Goal: Complete application form

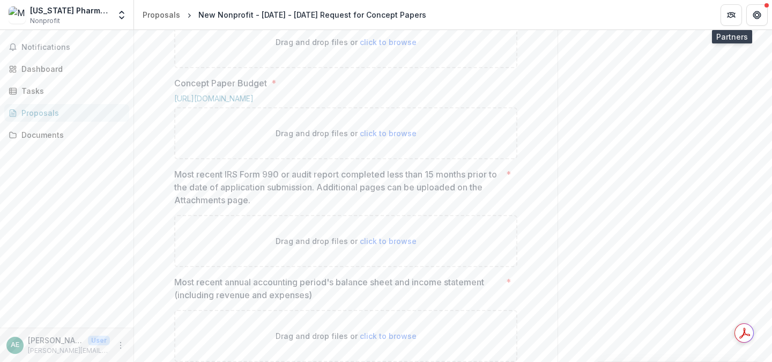
scroll to position [742, 0]
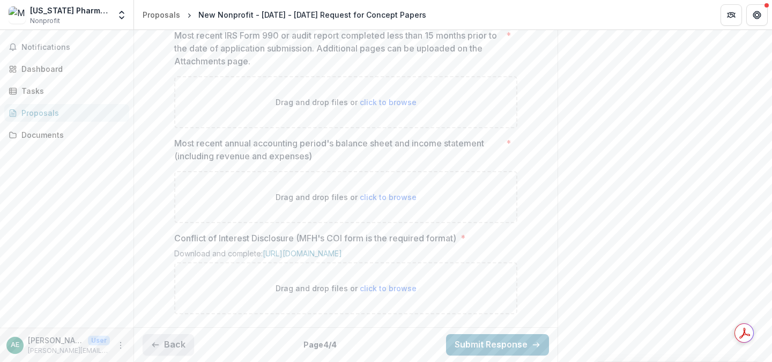
click at [161, 347] on button "Back" at bounding box center [168, 344] width 51 height 21
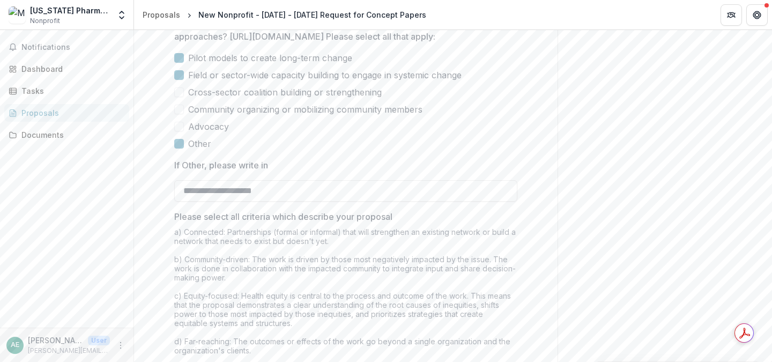
scroll to position [453, 0]
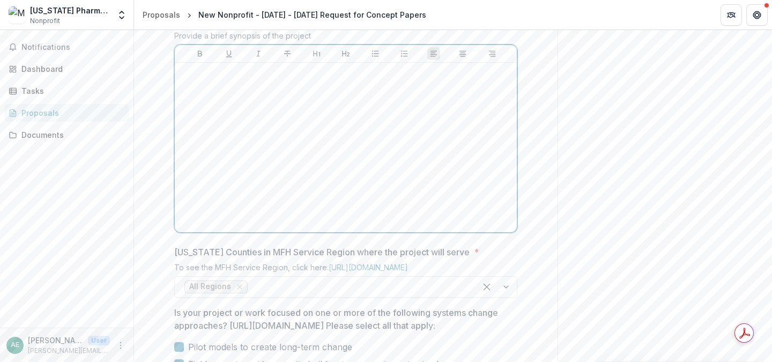
click at [316, 193] on div at bounding box center [345, 147] width 333 height 161
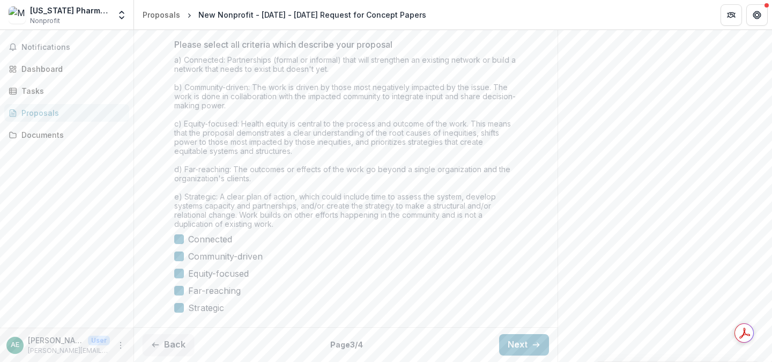
scroll to position [1008, 0]
click at [524, 343] on button "Next" at bounding box center [524, 344] width 50 height 21
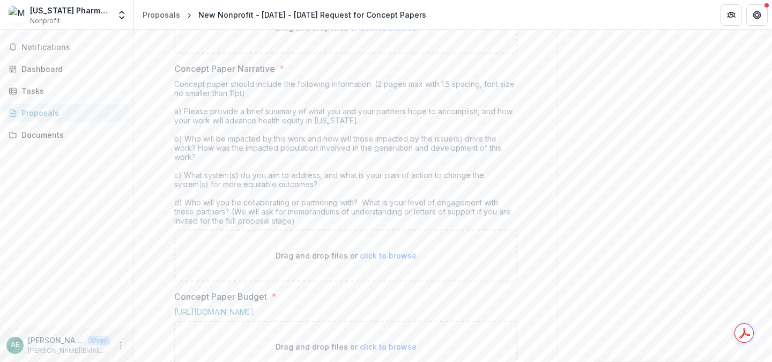
scroll to position [281, 0]
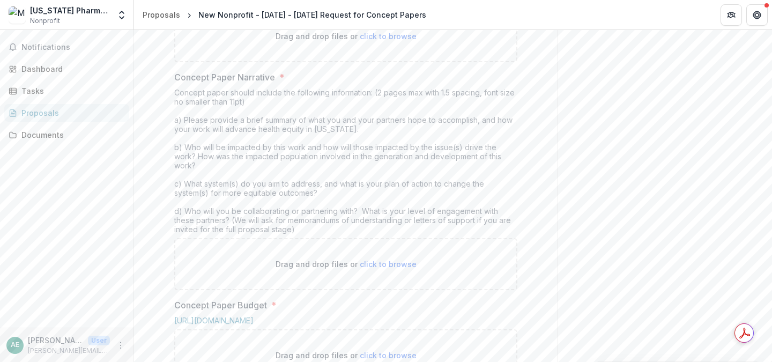
drag, startPoint x: 484, startPoint y: 92, endPoint x: 362, endPoint y: 79, distance: 122.8
click at [362, 10] on div "Download and complete the Acknowledgement form: [URL][DOMAIN_NAME]" at bounding box center [345, 3] width 343 height 13
copy link "[URL][DOMAIN_NAME]"
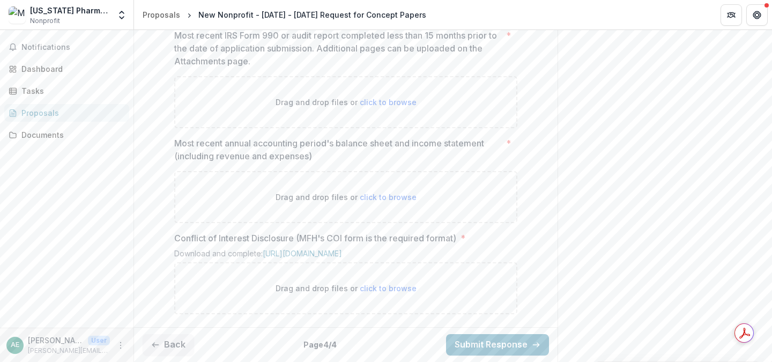
scroll to position [742, 0]
drag, startPoint x: 295, startPoint y: 254, endPoint x: 263, endPoint y: 244, distance: 33.6
click at [263, 249] on div "Download and complete: [URL][DOMAIN_NAME]" at bounding box center [345, 255] width 343 height 13
copy link "[URL][DOMAIN_NAME]"
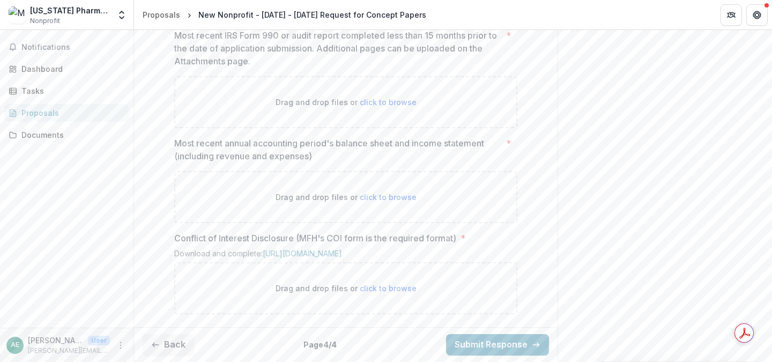
click at [376, 107] on span "click to browse" at bounding box center [388, 102] width 57 height 9
type input "**********"
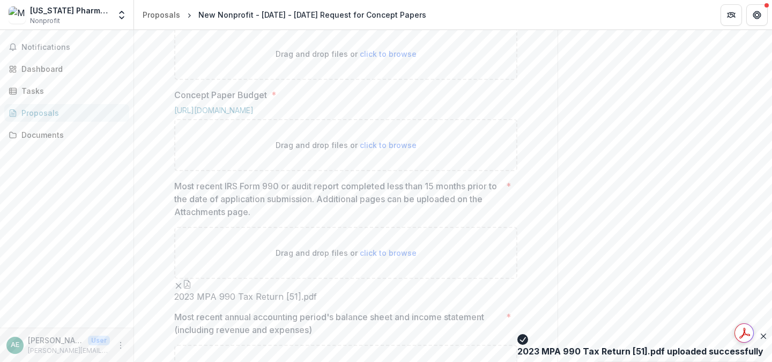
scroll to position [491, 0]
click at [253, 115] on link "[URL][DOMAIN_NAME]" at bounding box center [213, 110] width 79 height 9
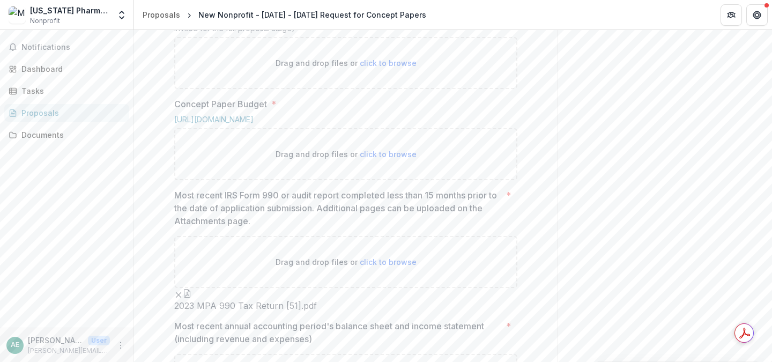
scroll to position [474, 0]
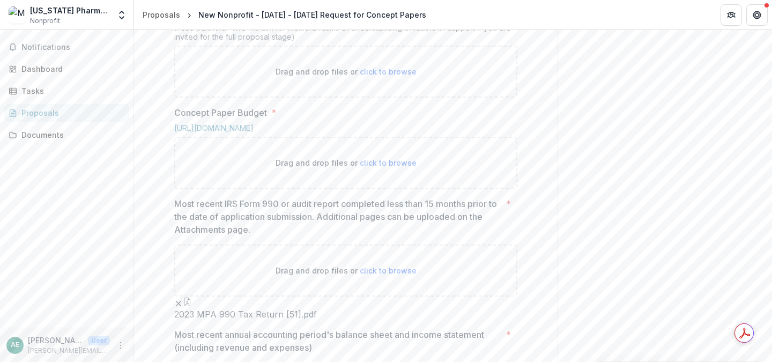
click at [368, 167] on span "click to browse" at bounding box center [388, 162] width 57 height 9
type input "**********"
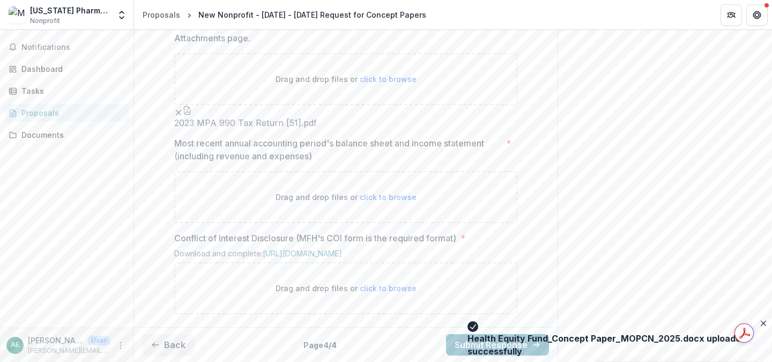
scroll to position [835, 0]
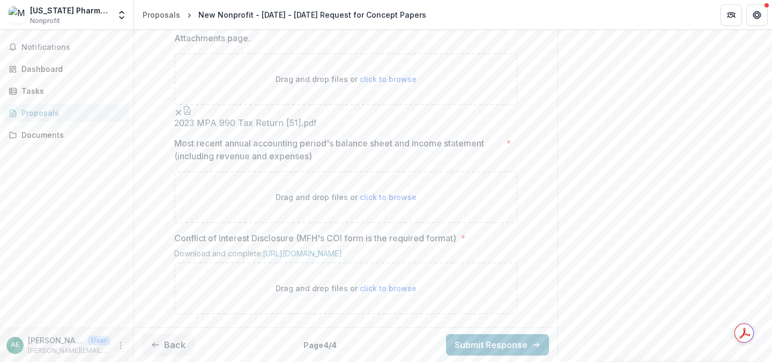
click at [183, 117] on icon "Remove File" at bounding box center [178, 112] width 9 height 9
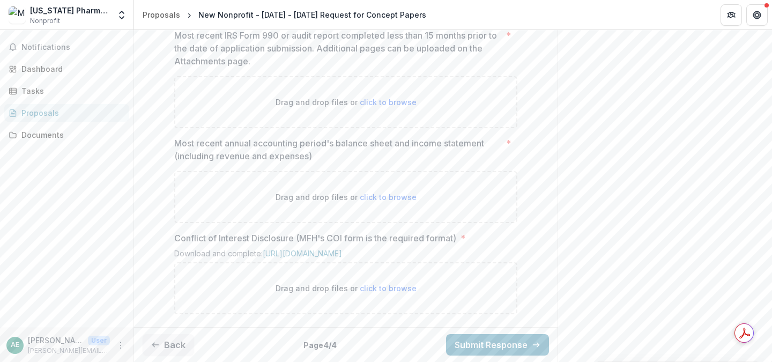
scroll to position [916, 0]
